Goal: Communication & Community: Answer question/provide support

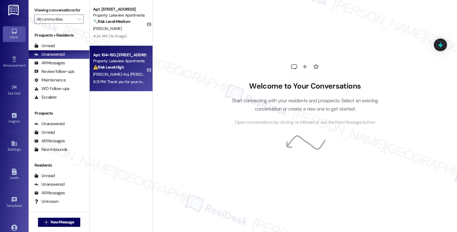
click at [128, 55] on div "Apt. 104~15D, [STREET_ADDRESS]" at bounding box center [119, 55] width 53 height 6
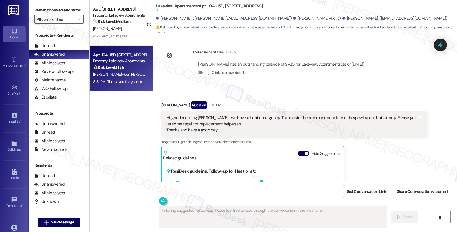
scroll to position [6370, 0]
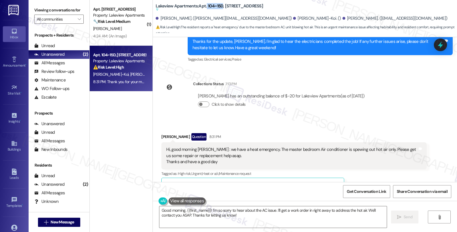
drag, startPoint x: 202, startPoint y: 5, endPoint x: 218, endPoint y: 5, distance: 16.3
click at [218, 5] on b "Lakeview Apartments: Apt. [STREET_ADDRESS] Suggested actions and notes availabl…" at bounding box center [209, 7] width 107 height 9
click at [212, 7] on b "Lakeview Apartments: Apt. [STREET_ADDRESS] Suggested actions and notes availabl…" at bounding box center [209, 7] width 107 height 9
drag, startPoint x: 204, startPoint y: 5, endPoint x: 219, endPoint y: 5, distance: 15.4
click at [219, 5] on b "Lakeview Apartments: Apt. [STREET_ADDRESS] Suggested actions and notes availabl…" at bounding box center [209, 7] width 107 height 9
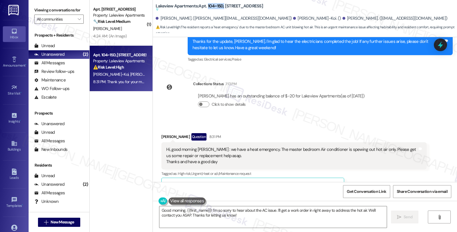
copy b "104~15D,"
click at [163, 133] on div "[PERSON_NAME]-Koi Question 8:31 PM" at bounding box center [293, 137] width 265 height 9
copy div "[PERSON_NAME]"
click at [185, 210] on textarea "Good morning, {{first_name}}! I'm so sorry to hear about the AC issue. I'll get…" at bounding box center [272, 216] width 227 height 21
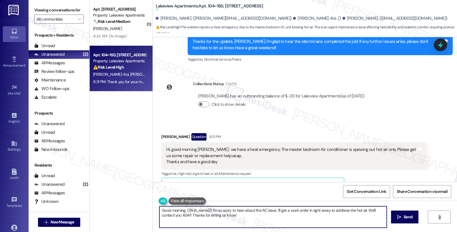
paste textarea "[PERSON_NAME]"
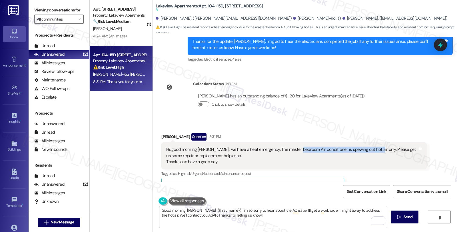
drag, startPoint x: 293, startPoint y: 100, endPoint x: 367, endPoint y: 101, distance: 73.9
click at [367, 146] on div "Hi, good morning [PERSON_NAME] : we have a heat emergency. The master bedroom A…" at bounding box center [291, 155] width 251 height 18
copy div "Air conditioner is spewing out hot air only."
click at [270, 146] on div "Hi, good morning [PERSON_NAME] : we have a heat emergency. The master bedroom A…" at bounding box center [291, 155] width 251 height 18
drag, startPoint x: 255, startPoint y: 98, endPoint x: 365, endPoint y: 102, distance: 109.3
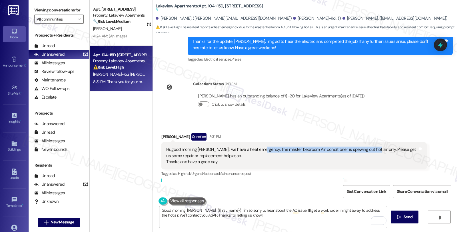
click at [365, 146] on div "Hi, good morning [PERSON_NAME] : we have a heat emergency. The master bedroom A…" at bounding box center [291, 155] width 251 height 18
copy div "The master bedroom Air conditioner is spewing out hot air onl"
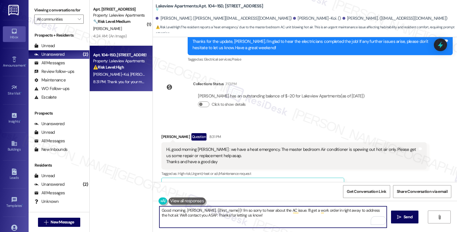
drag, startPoint x: 286, startPoint y: 209, endPoint x: 298, endPoint y: 220, distance: 16.7
click at [298, 220] on textarea "Good morning, [PERSON_NAME], {{first_name}}! I'm so sorry to hear about the AC …" at bounding box center [272, 216] width 227 height 21
paste textarea "Let's get this sorted out. I need a few details to help us assess the situation…"
drag, startPoint x: 326, startPoint y: 210, endPoint x: 340, endPoint y: 219, distance: 16.5
click at [340, 219] on textarea "Good morning, [PERSON_NAME], {{first_name}}! I'm so sorry to hear about the AC …" at bounding box center [272, 216] width 227 height 21
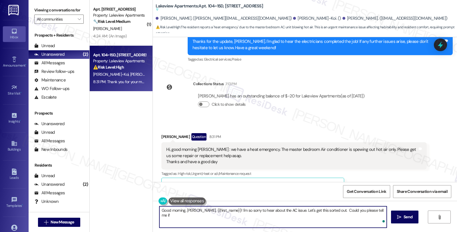
paste textarea "Is the thermostat set to “cool” and showing the temperature you’ve selected?"
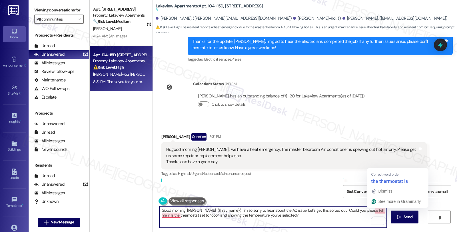
click at [371, 210] on textarea "Good morning, [PERSON_NAME], {{first_name}}! I'm so sorry to hear about the AC …" at bounding box center [272, 216] width 227 height 21
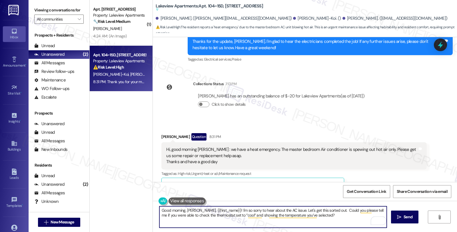
click at [216, 215] on textarea "Good morning, [PERSON_NAME], {{first_name}}! I'm so sorry to hear about the AC …" at bounding box center [272, 216] width 227 height 21
type textarea "Good morning, [PERSON_NAME], {{first_name}}! I'm so sorry to hear about the AC …"
click at [410, 219] on span "Send" at bounding box center [407, 217] width 9 height 6
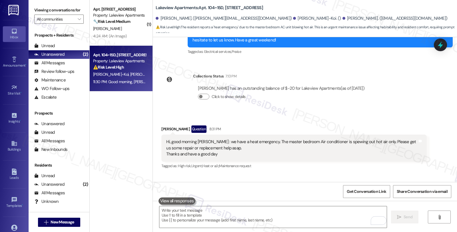
scroll to position [6420, 0]
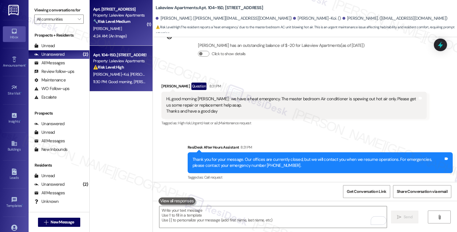
click at [122, 24] on div "🔧 Risk Level: Medium The resident reports a trash bag issue on the 15th floor. …" at bounding box center [119, 22] width 53 height 6
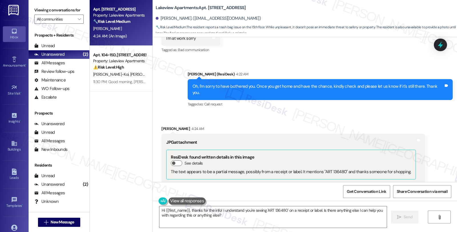
scroll to position [2891, 0]
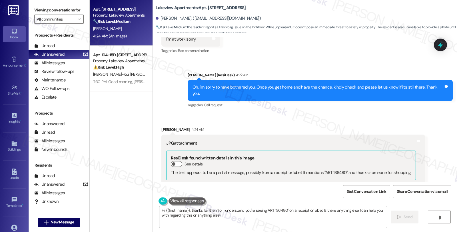
click at [165, 126] on div "[PERSON_NAME] 4:24 AM" at bounding box center [292, 130] width 263 height 8
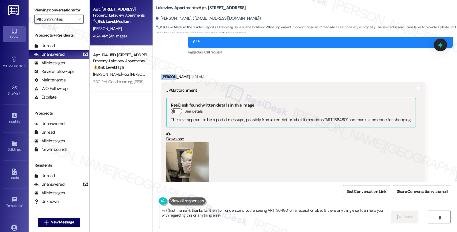
scroll to position [3018, 0]
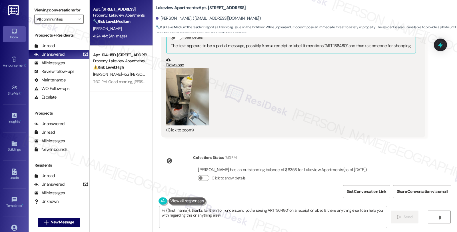
click at [186, 86] on button "Zoom image" at bounding box center [187, 96] width 43 height 57
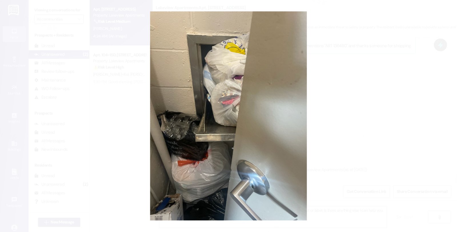
click at [364, 104] on button "Unzoom image" at bounding box center [228, 116] width 457 height 232
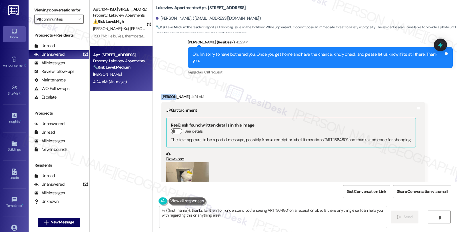
scroll to position [2923, 0]
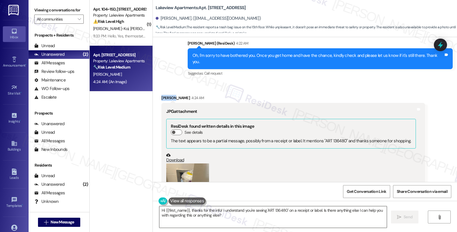
click at [159, 209] on textarea "Hi {{first_name}}, thanks for the info! I understand you're seeing 'ART 136480'…" at bounding box center [272, 216] width 227 height 21
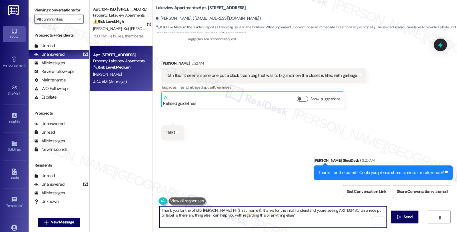
scroll to position [2701, 0]
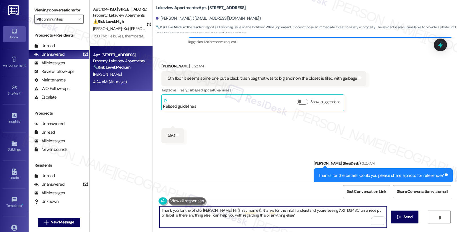
click at [210, 209] on textarea "Thank you for the photo, [PERSON_NAME]. Hi {{first_name}}, thanks for the info!…" at bounding box center [272, 216] width 227 height 21
click at [275, 215] on textarea "Thank you for the photo, [PERSON_NAME]. Hi {{first_name}}, thanks for the info!…" at bounding box center [272, 216] width 227 height 21
click at [296, 210] on textarea "Thank you for the photo, [PERSON_NAME]. We'll look into this and see what can b…" at bounding box center [272, 216] width 227 height 21
click at [358, 211] on textarea "Thank you for the photo, [PERSON_NAME]. We'll look into this and see what can b…" at bounding box center [272, 216] width 227 height 21
click at [363, 210] on textarea "Thank you for the photo, [PERSON_NAME]. We'll look into this and see what can b…" at bounding box center [272, 216] width 227 height 21
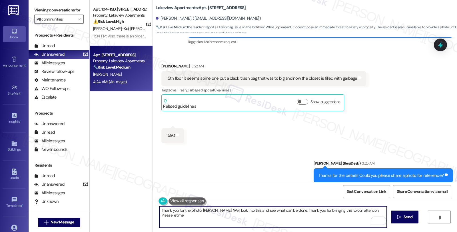
click at [380, 208] on textarea "Thank you for the photo, [PERSON_NAME]. We'll look into this and see what can b…" at bounding box center [272, 216] width 227 height 21
click at [163, 213] on textarea "Thank you for the photo, [PERSON_NAME]. We'll look into this and see what can b…" at bounding box center [272, 216] width 227 height 21
click at [193, 213] on textarea "Thank you for the photo, [PERSON_NAME]. We'll look into this and see what can b…" at bounding box center [272, 216] width 227 height 21
click at [193, 217] on textarea "Thank you for the photo, [PERSON_NAME]. We'll look into this and see what can b…" at bounding box center [272, 216] width 227 height 21
type textarea "Thank you for the photo, [PERSON_NAME]. We'll look into this and see what can b…"
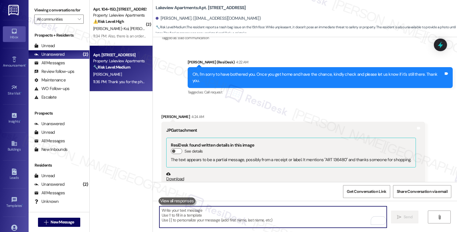
scroll to position [2905, 0]
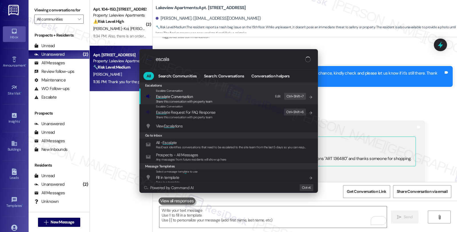
type input "escala"
click at [198, 95] on span "Escala te Conversation" at bounding box center [184, 96] width 56 height 6
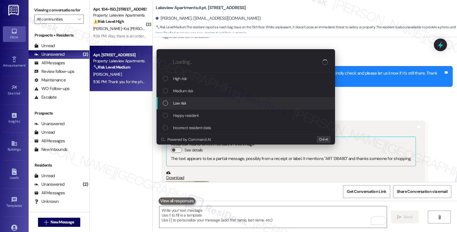
click at [198, 102] on div "Low risk" at bounding box center [246, 103] width 167 height 6
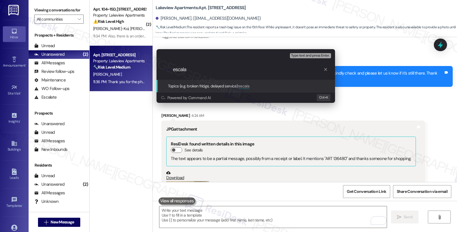
click at [179, 71] on input "escala" at bounding box center [248, 69] width 150 height 6
type input "Trash in the 15th floor"
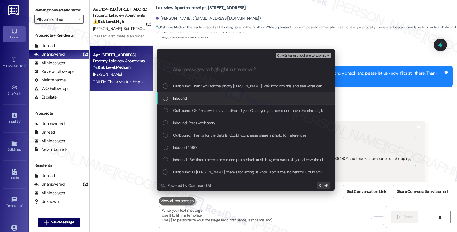
click at [174, 97] on span "Inbound:" at bounding box center [180, 98] width 14 height 6
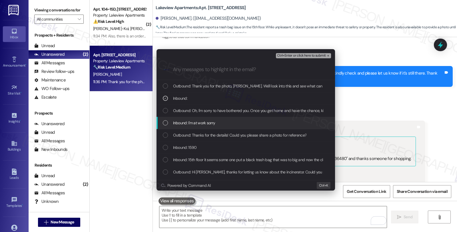
click at [181, 118] on div "Inbound: I'm at work sorry" at bounding box center [245, 123] width 178 height 12
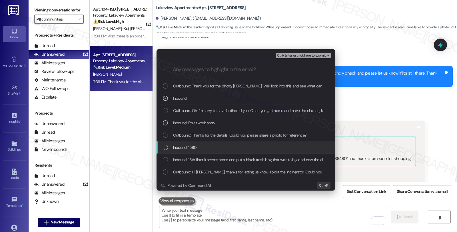
click at [190, 148] on span "Inbound: 1590" at bounding box center [185, 147] width 24 height 6
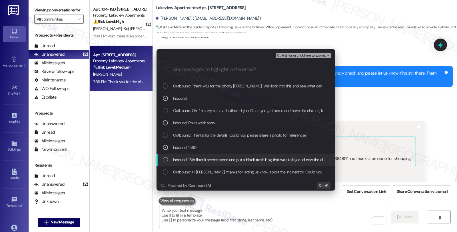
click at [197, 164] on div "Inbound: 15th floor it seems some one put a black trash bag that was to big and…" at bounding box center [245, 160] width 178 height 12
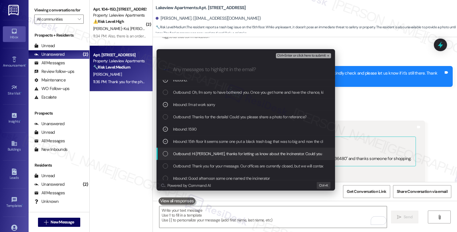
scroll to position [32, 0]
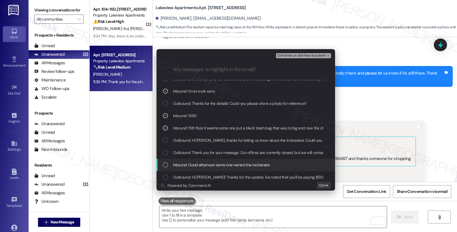
click at [214, 166] on span "Inbound: Good afternoon some one named the incinerator" at bounding box center [221, 164] width 97 height 6
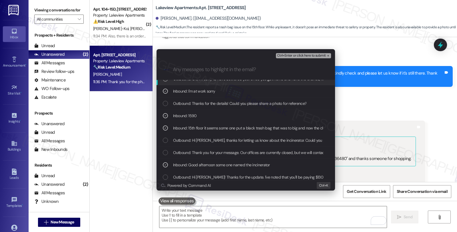
click at [290, 55] on span "Ctrl+Enter or click here to submit" at bounding box center [301, 56] width 49 height 4
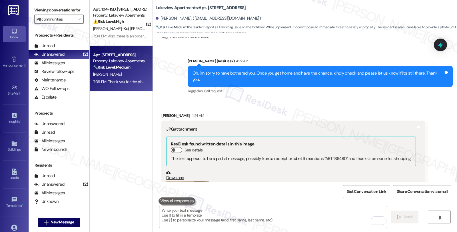
scroll to position [3063, 0]
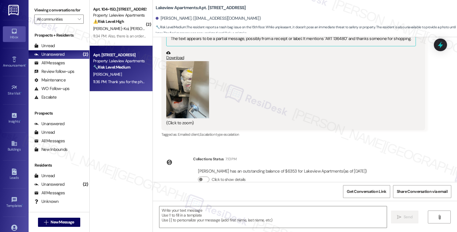
type textarea "Fetching suggested responses. Please feel free to read through the conversation…"
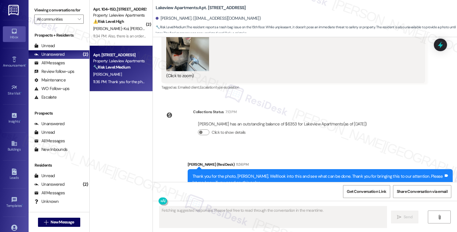
scroll to position [3080, 0]
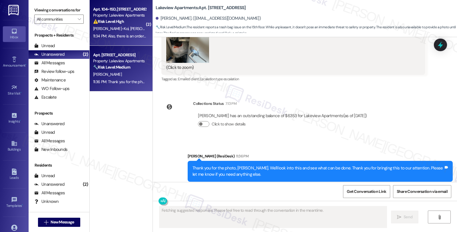
click at [167, 30] on span "[PERSON_NAME]-Koi" at bounding box center [184, 28] width 35 height 5
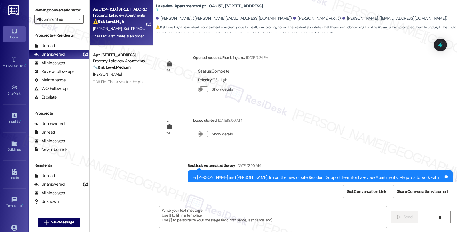
scroll to position [6659, 0]
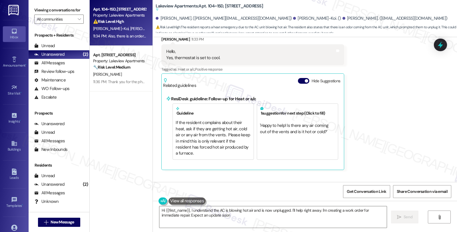
type textarea "Hi {{first_name}}, I understand the AC is blowing hot air and is now unplugged.…"
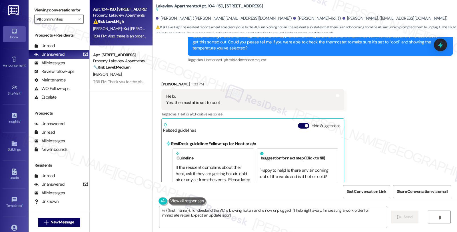
scroll to position [6564, 0]
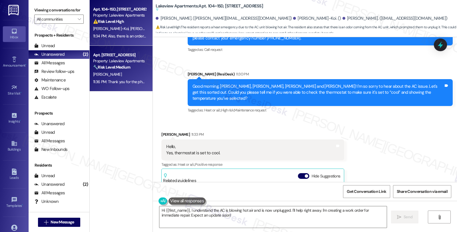
click at [126, 76] on div "[PERSON_NAME]" at bounding box center [119, 74] width 54 height 7
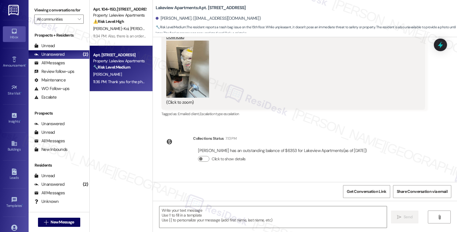
type textarea "Fetching suggested responses. Please feel free to read through the conversation…"
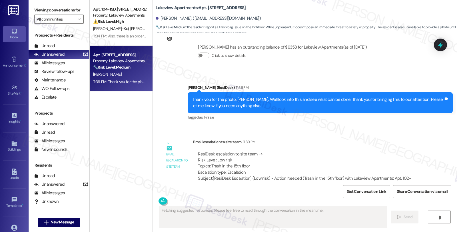
scroll to position [3151, 0]
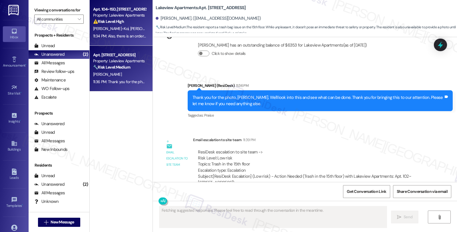
click at [167, 27] on span "[PERSON_NAME]-Koi" at bounding box center [184, 28] width 35 height 5
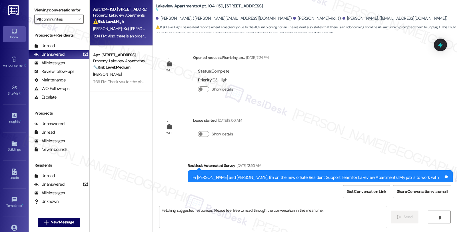
scroll to position [6659, 0]
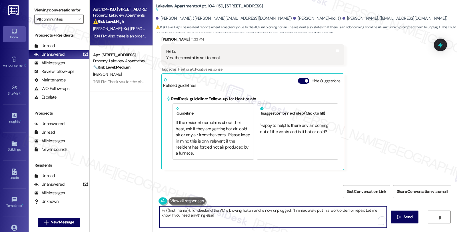
drag, startPoint x: 187, startPoint y: 210, endPoint x: 139, endPoint y: 205, distance: 48.8
click at [139, 205] on div "Apt. 104~15D, 4 East 107th Street Property: Lakeview Apartments ⚠️ Risk Level: …" at bounding box center [273, 116] width 367 height 232
drag, startPoint x: 273, startPoint y: 220, endPoint x: 278, endPoint y: 224, distance: 6.5
click at [278, 224] on textarea "I understand the AC is blowing hot air and is now unplugged. I'll immediately p…" at bounding box center [272, 216] width 227 height 21
click at [374, 211] on textarea "I understand the AC is blowing hot air and is now unplugged. Could you please d…" at bounding box center [272, 216] width 227 height 21
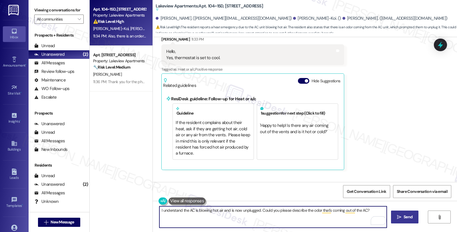
type textarea "I understand the AC is blowing hot air and is now unplugged. Could you please d…"
click at [402, 215] on span "Send" at bounding box center [407, 217] width 11 height 6
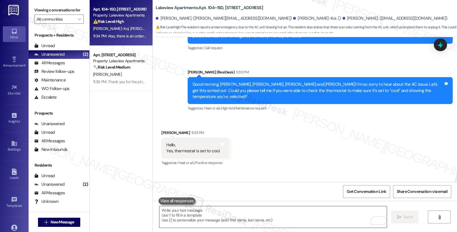
scroll to position [6535, 0]
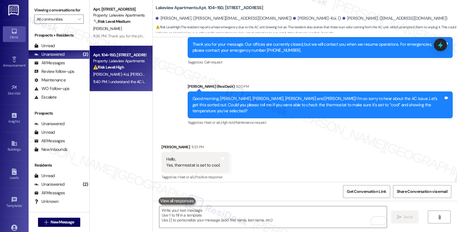
click at [392, 131] on div "Received via SMS Irene Okai-Koi 11:33 PM Hello, Yes, thermostat is set to cool.…" at bounding box center [305, 184] width 304 height 107
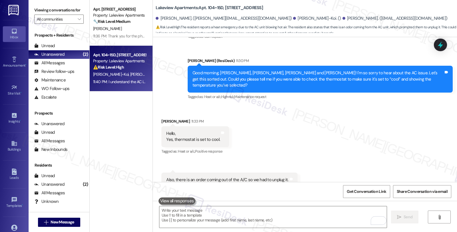
scroll to position [6575, 0]
